Goal: Obtain resource: Download file/media

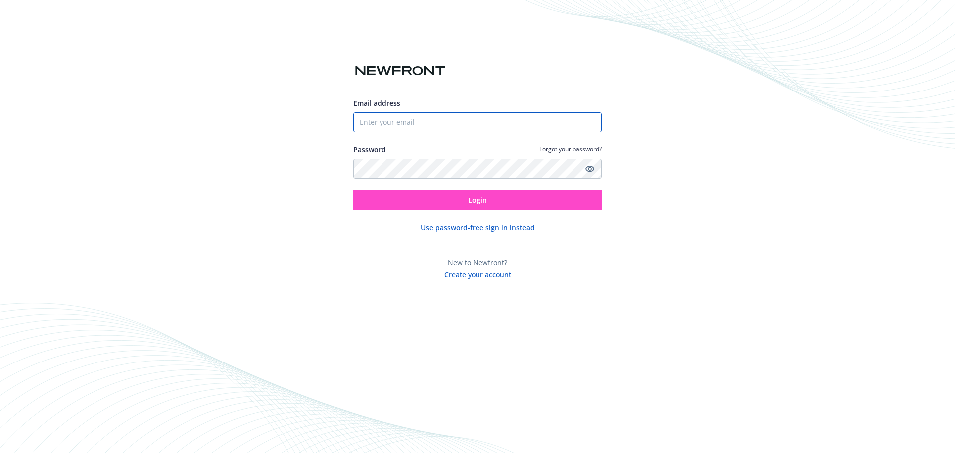
type input "[PERSON_NAME][EMAIL_ADDRESS][PERSON_NAME][DOMAIN_NAME]"
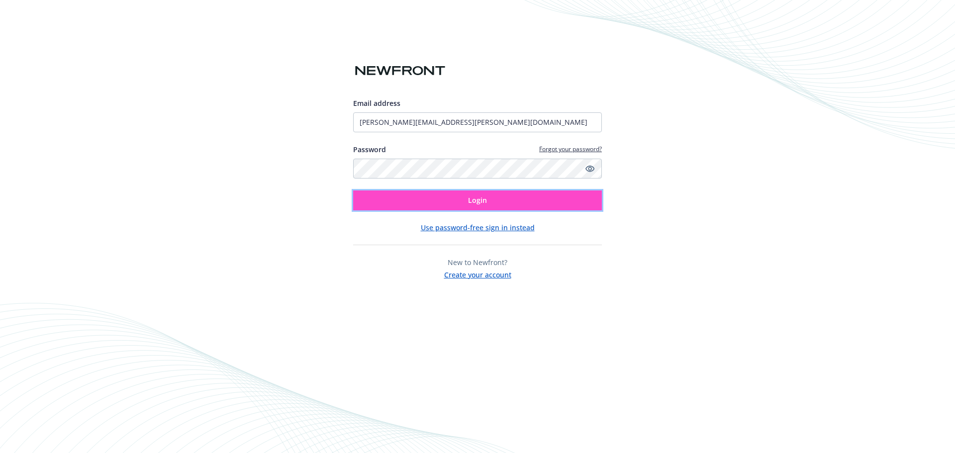
click at [478, 200] on span "Login" at bounding box center [477, 199] width 19 height 9
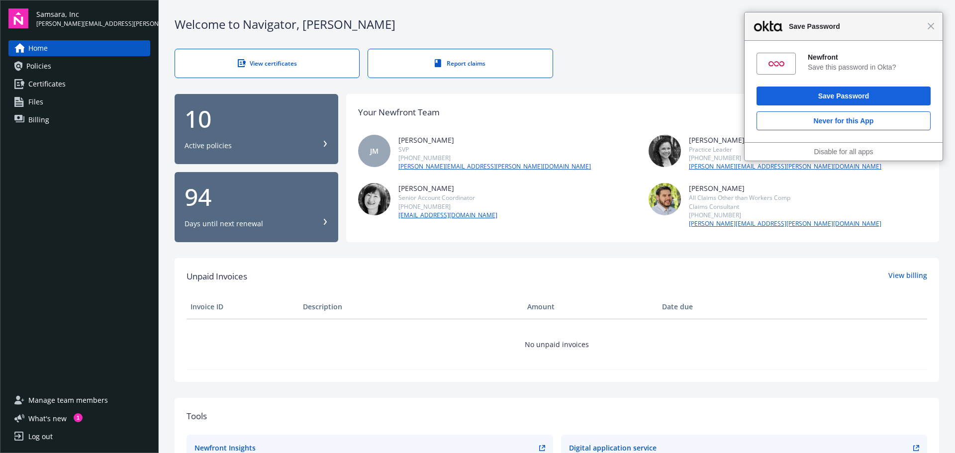
click at [250, 59] on div "View certificates" at bounding box center [267, 63] width 144 height 8
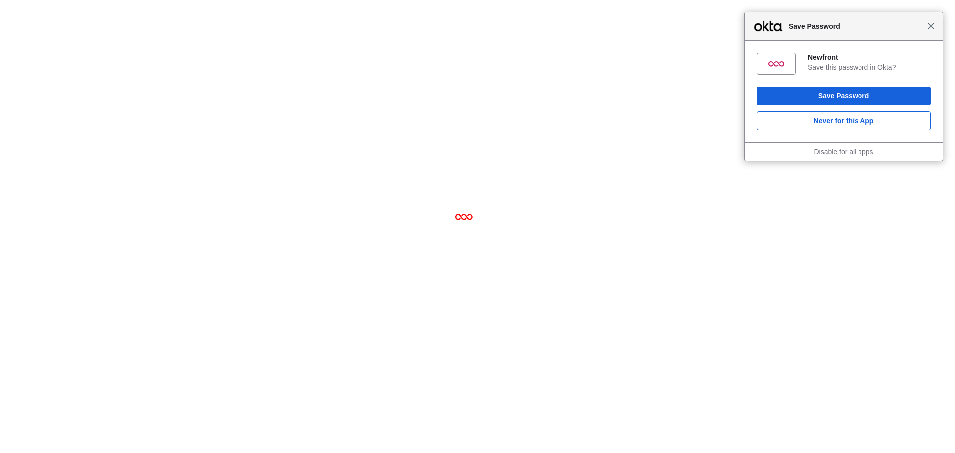
click at [931, 27] on span "Close" at bounding box center [930, 25] width 7 height 7
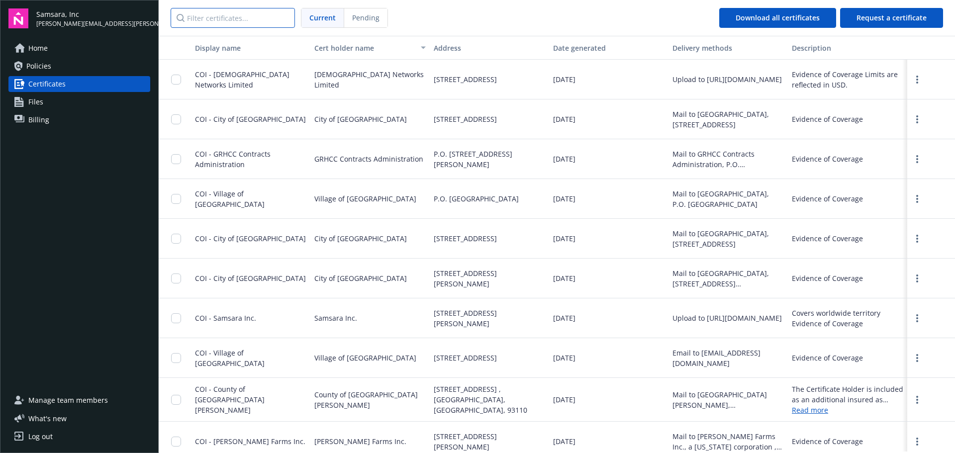
click at [235, 15] on input "Filter certificates..." at bounding box center [233, 18] width 124 height 20
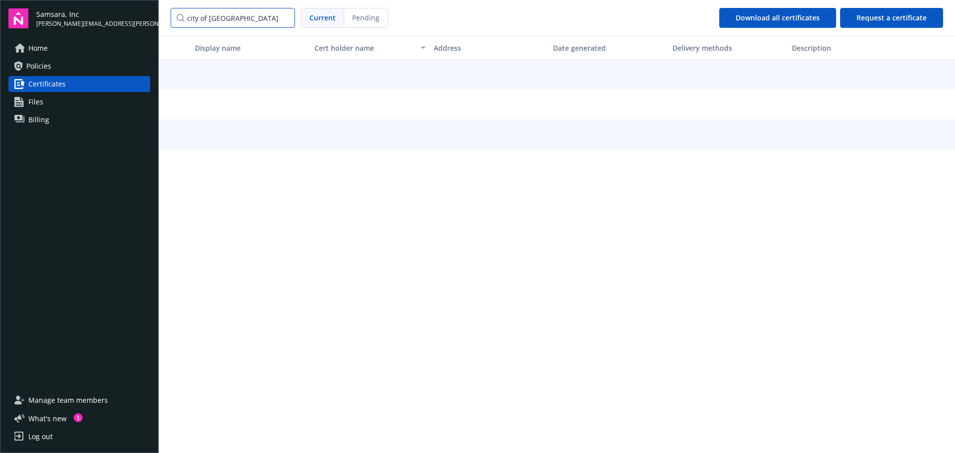
type input "city of [GEOGRAPHIC_DATA]"
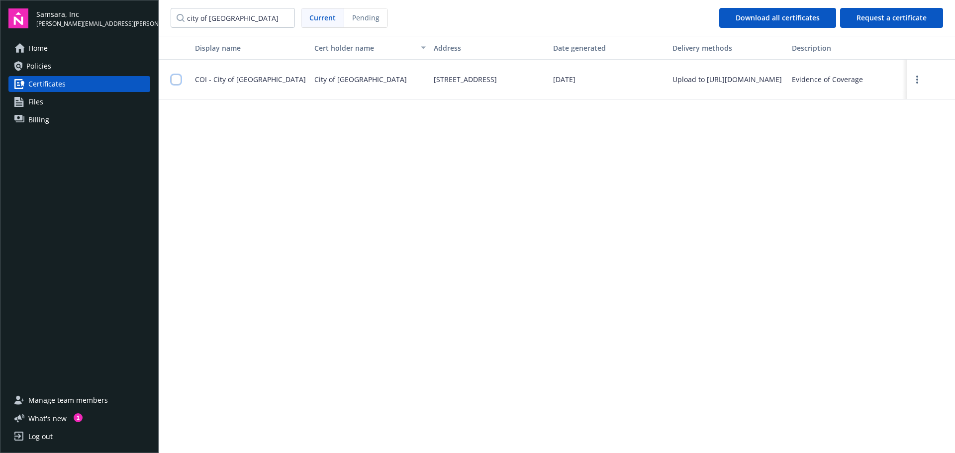
click at [173, 76] on input "checkbox" at bounding box center [176, 80] width 10 height 10
click at [459, 424] on button "Download certificates" at bounding box center [453, 431] width 107 height 20
click at [917, 49] on button "button" at bounding box center [931, 48] width 48 height 24
